Goal: Task Accomplishment & Management: Manage account settings

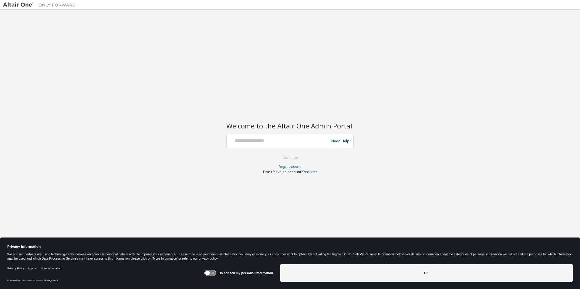
drag, startPoint x: 0, startPoint y: 0, endPoint x: 252, endPoint y: 130, distance: 283.5
click at [252, 130] on h2 "Welcome to the Altair One Admin Portal" at bounding box center [289, 126] width 127 height 8
click at [300, 143] on input "text" at bounding box center [278, 139] width 99 height 9
type input "**********"
click at [284, 156] on button "Continue" at bounding box center [290, 157] width 28 height 9
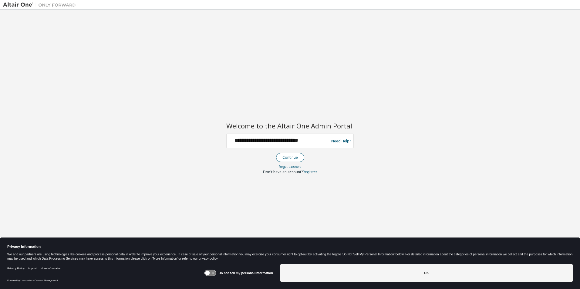
click at [299, 157] on button "Continue" at bounding box center [290, 157] width 28 height 9
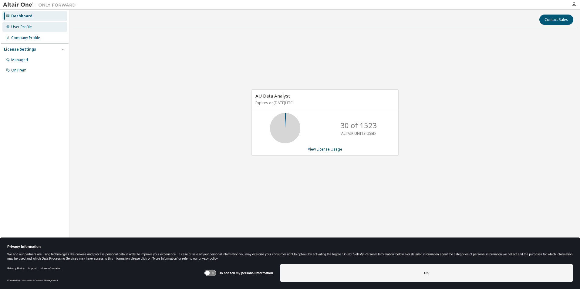
click at [47, 28] on div "User Profile" at bounding box center [34, 27] width 65 height 10
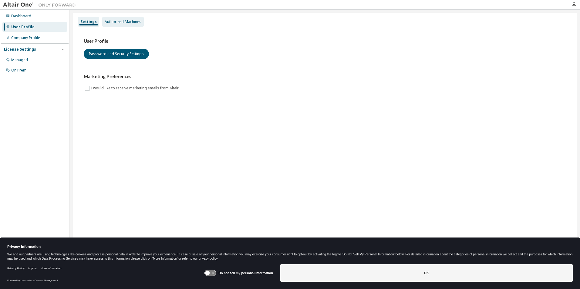
click at [114, 21] on div "Authorized Machines" at bounding box center [123, 21] width 37 height 5
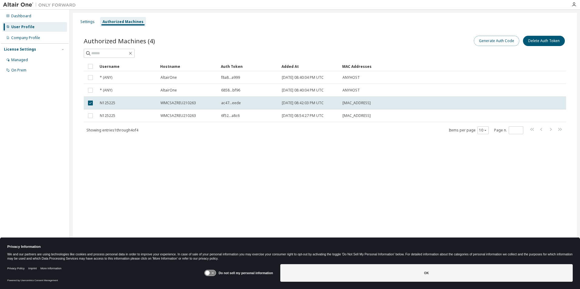
click at [507, 37] on button "Generate Auth Code" at bounding box center [496, 41] width 45 height 10
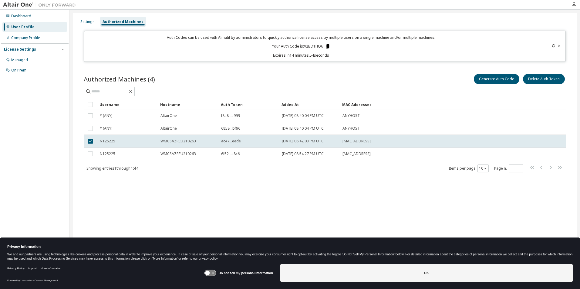
click at [328, 47] on icon at bounding box center [327, 46] width 3 height 4
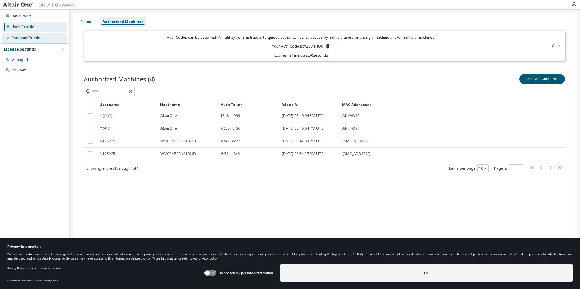
click at [21, 39] on div "Company Profile" at bounding box center [25, 37] width 29 height 5
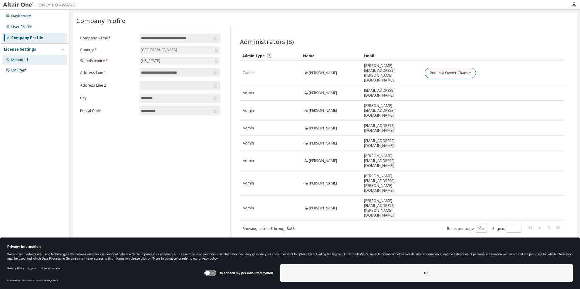
click at [17, 62] on div "Managed" at bounding box center [19, 60] width 17 height 5
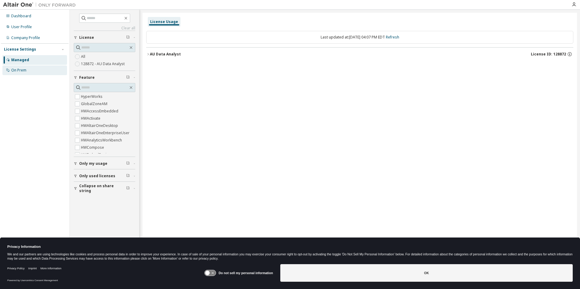
click at [16, 67] on div "On Prem" at bounding box center [34, 70] width 65 height 10
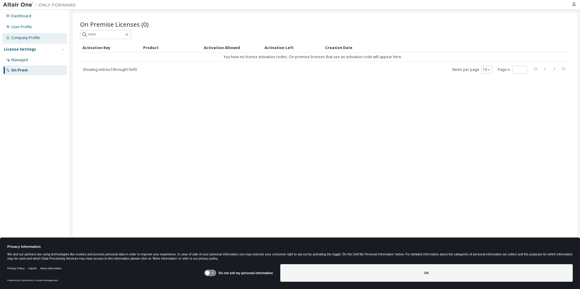
click at [18, 36] on div "Company Profile" at bounding box center [25, 37] width 29 height 5
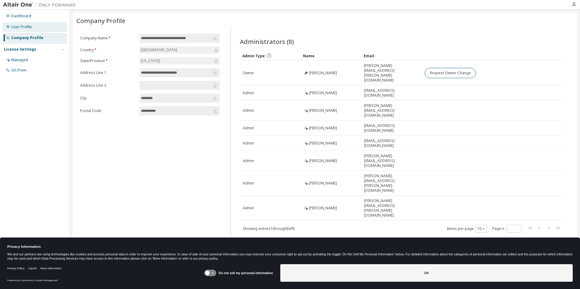
click at [21, 26] on div "User Profile" at bounding box center [21, 27] width 21 height 5
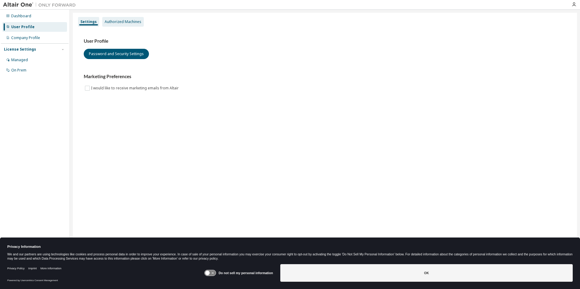
click at [118, 22] on div "Authorized Machines" at bounding box center [123, 21] width 37 height 5
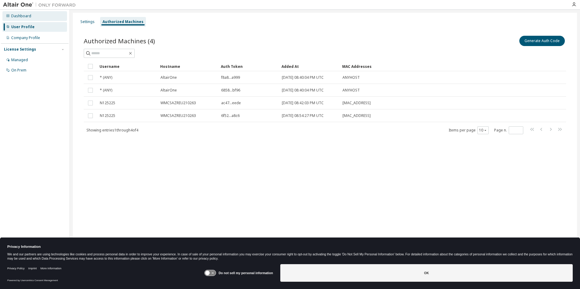
click at [25, 17] on div "Dashboard" at bounding box center [21, 16] width 20 height 5
